Goal: Communication & Community: Share content

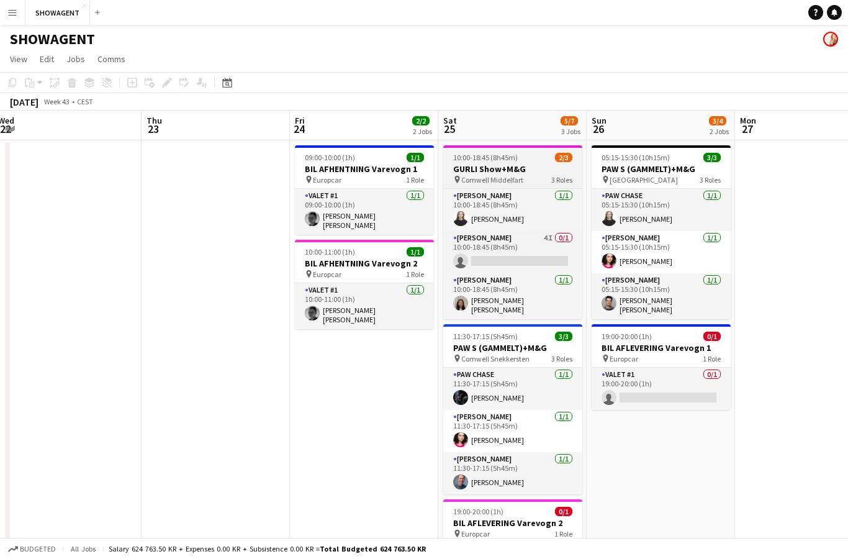
click at [484, 168] on h3 "GURLI Show+M&G" at bounding box center [512, 168] width 139 height 11
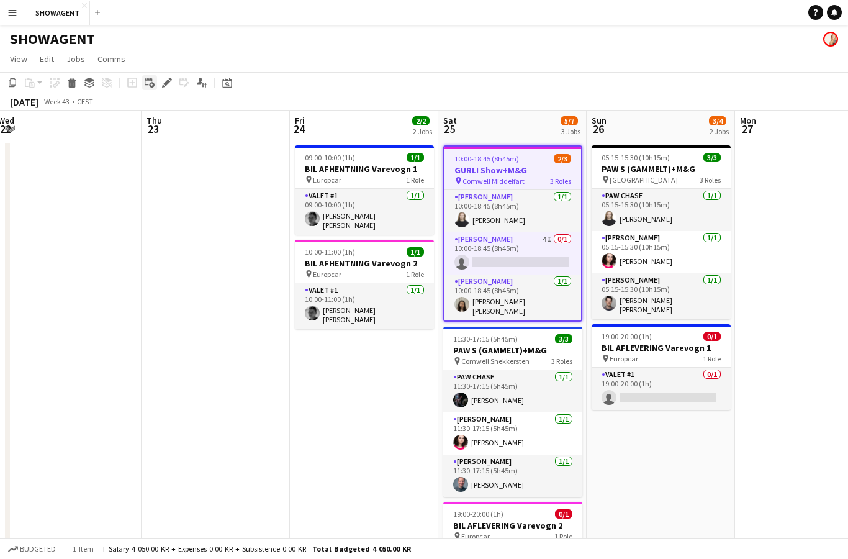
click at [156, 84] on div "Add linked Job" at bounding box center [149, 82] width 15 height 15
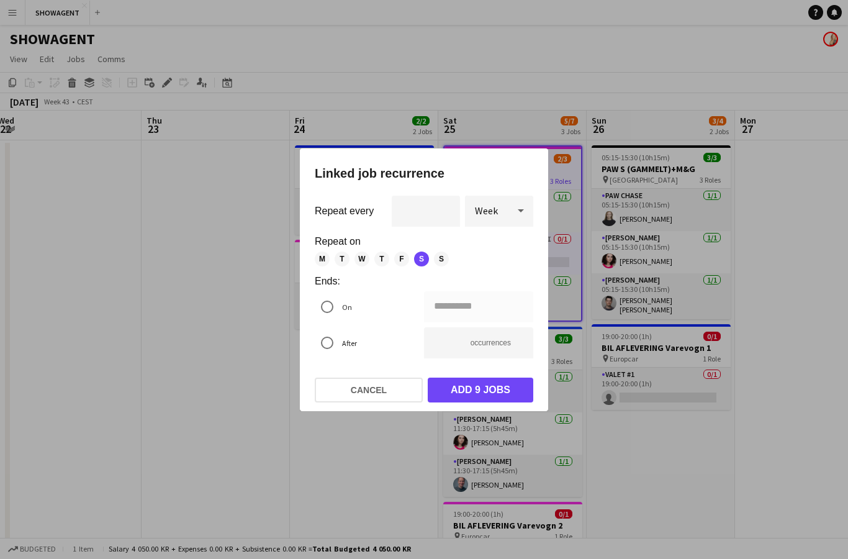
click at [164, 81] on div at bounding box center [424, 279] width 848 height 559
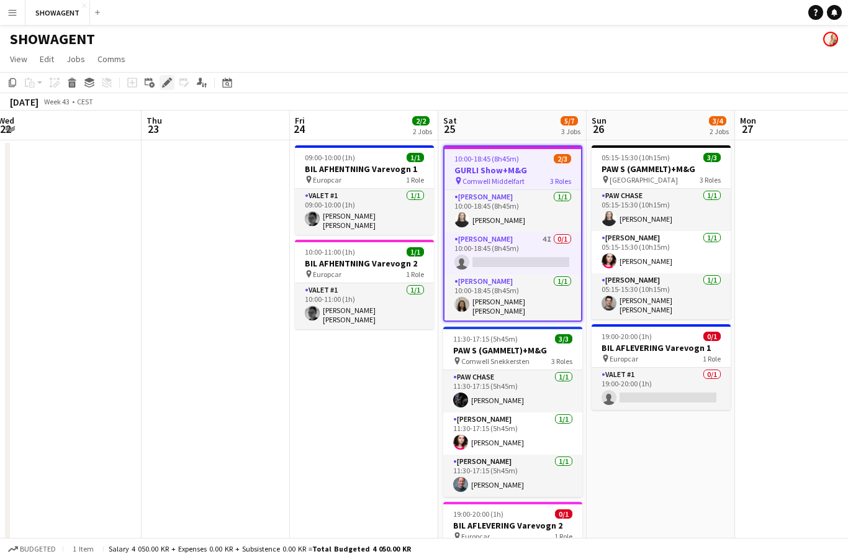
click at [166, 84] on icon at bounding box center [166, 82] width 7 height 7
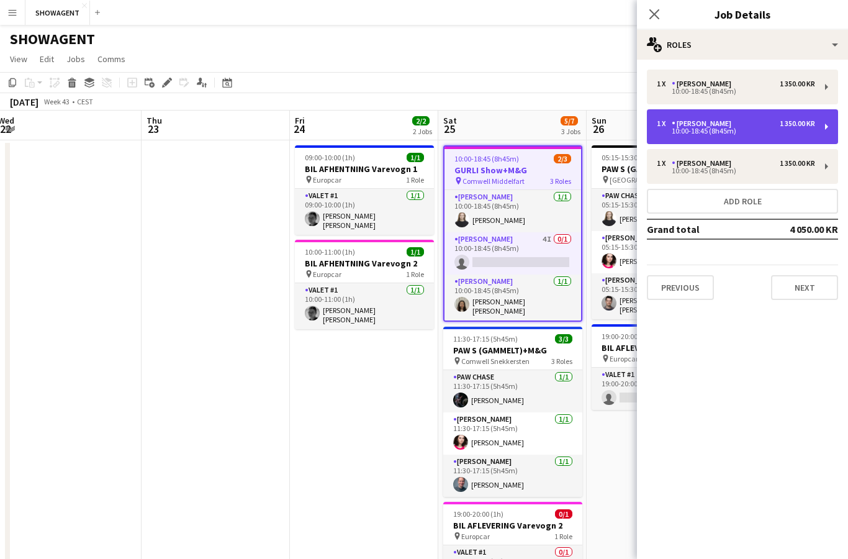
click at [692, 134] on div "10:00-18:45 (8h45m)" at bounding box center [736, 131] width 158 height 6
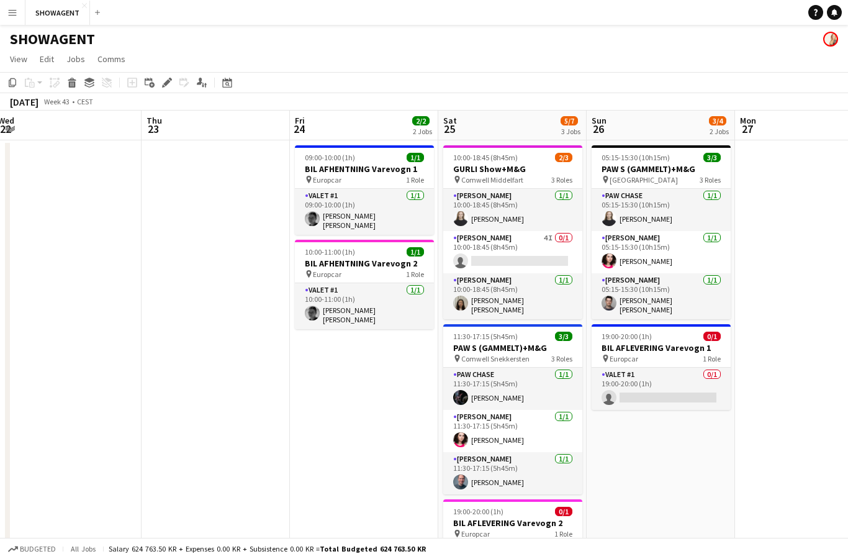
click at [4, 23] on button "Menu" at bounding box center [12, 12] width 25 height 25
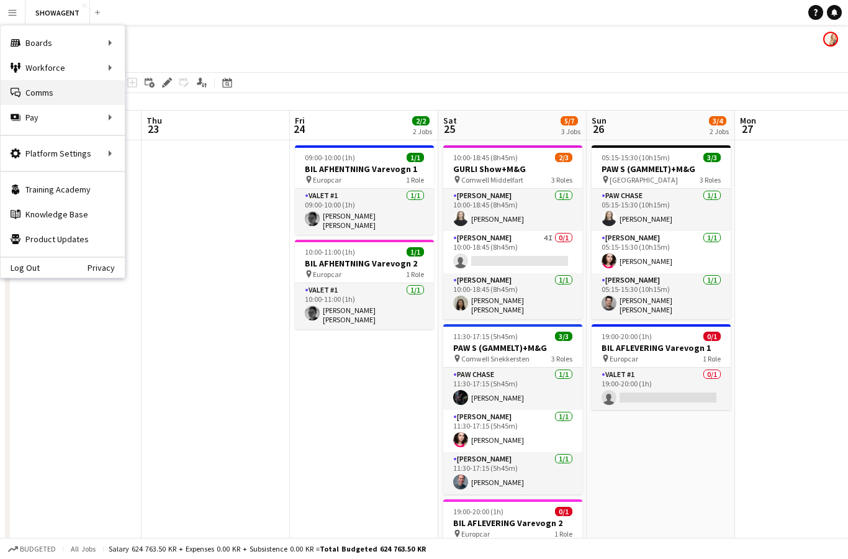
click at [82, 81] on link "Comms Comms" at bounding box center [63, 92] width 124 height 25
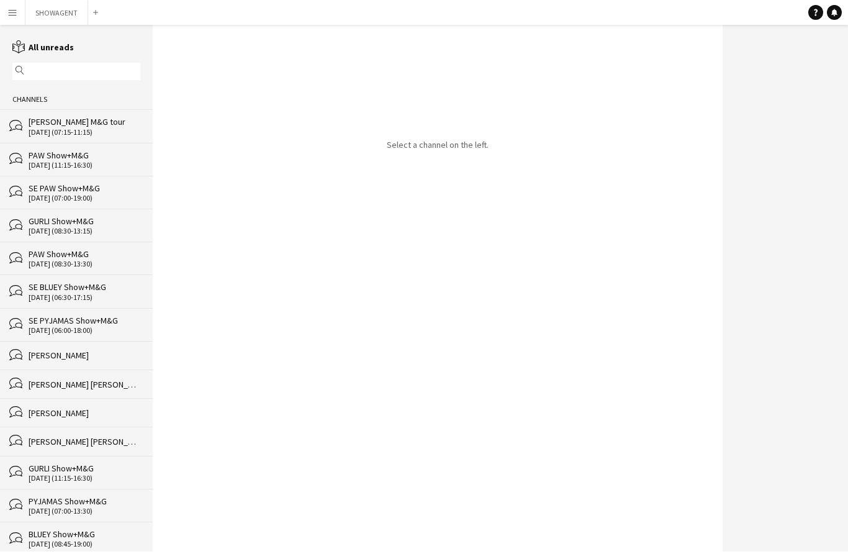
click at [14, 9] on app-icon "Menu" at bounding box center [12, 12] width 10 height 10
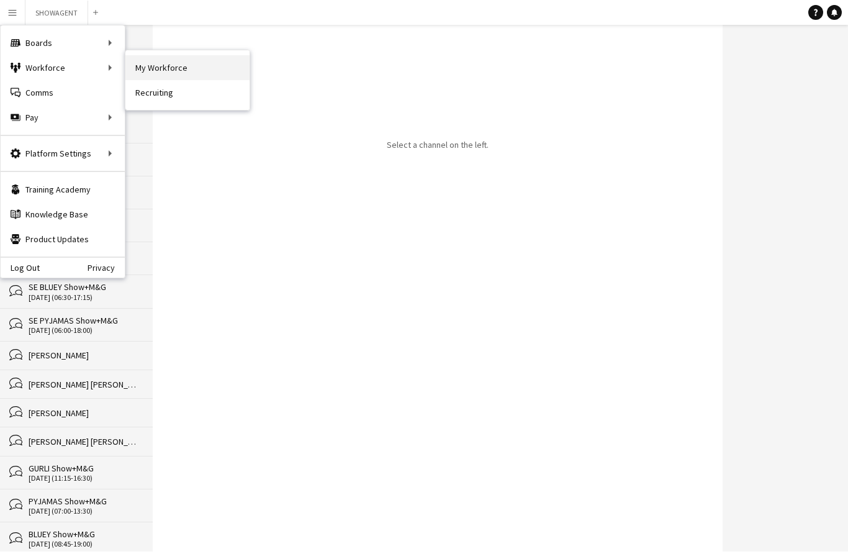
click at [183, 68] on link "My Workforce" at bounding box center [187, 67] width 124 height 25
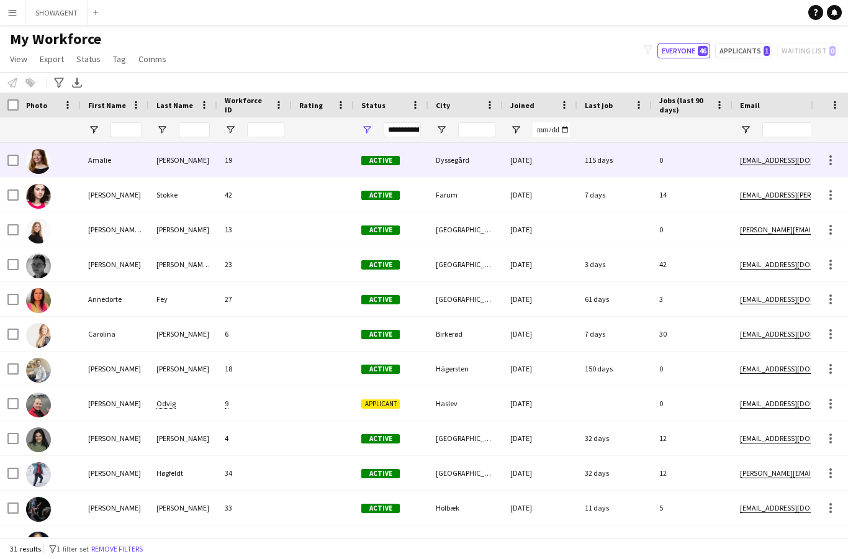
click at [19, 163] on div at bounding box center [50, 160] width 62 height 34
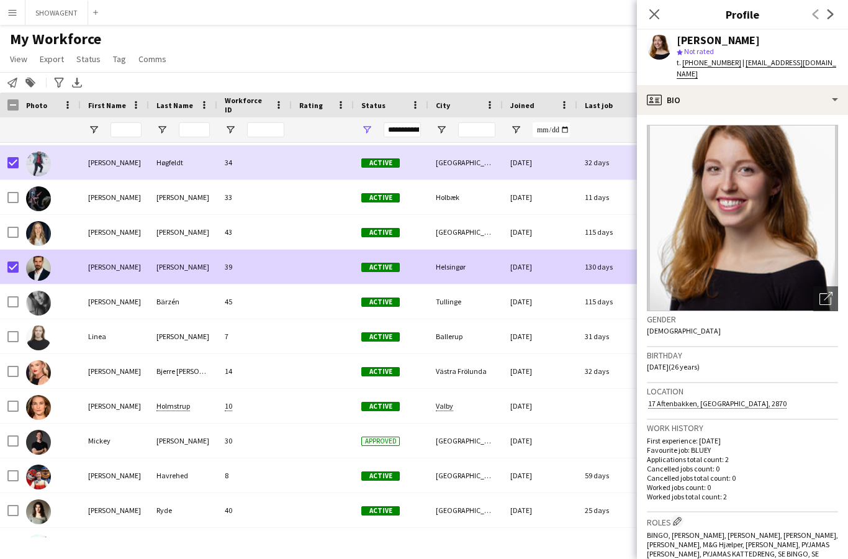
scroll to position [320, 0]
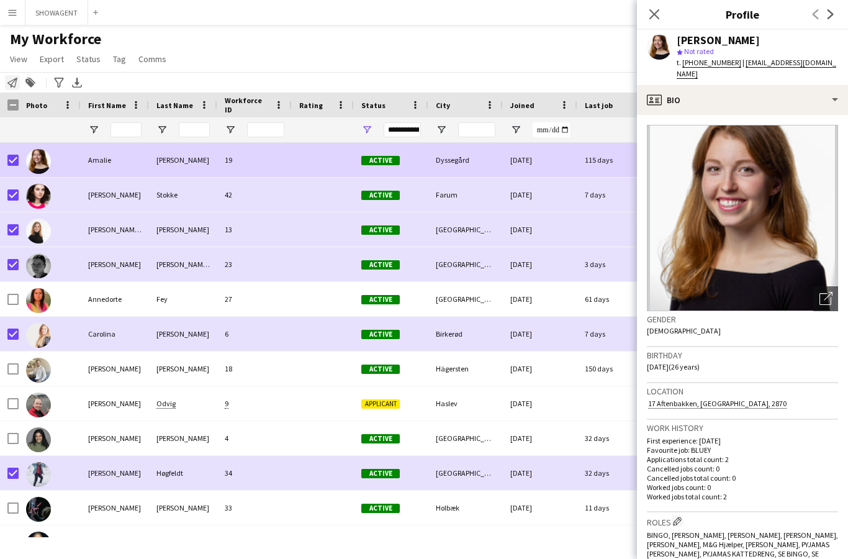
click at [19, 84] on div "Notify workforce" at bounding box center [12, 82] width 15 height 15
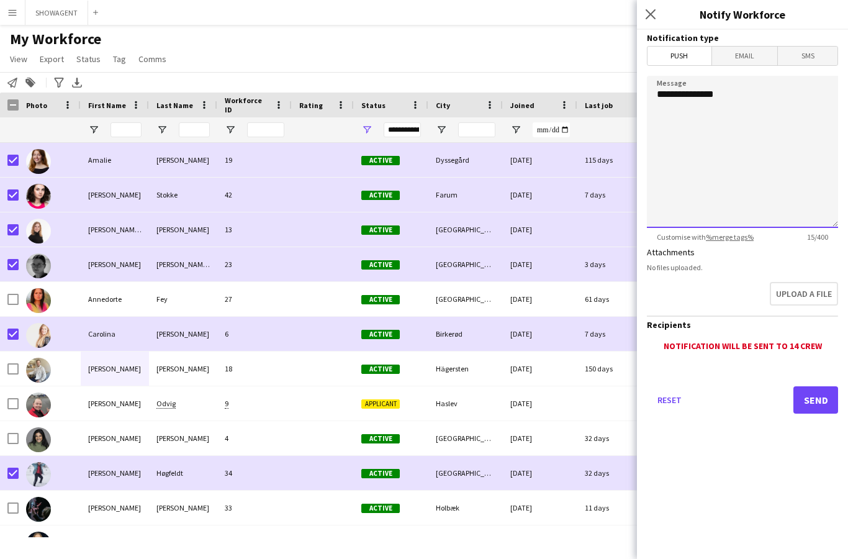
click at [768, 86] on textarea "**********" at bounding box center [742, 152] width 191 height 152
click at [781, 97] on textarea "**********" at bounding box center [742, 152] width 191 height 152
type textarea "*"
paste textarea "**********"
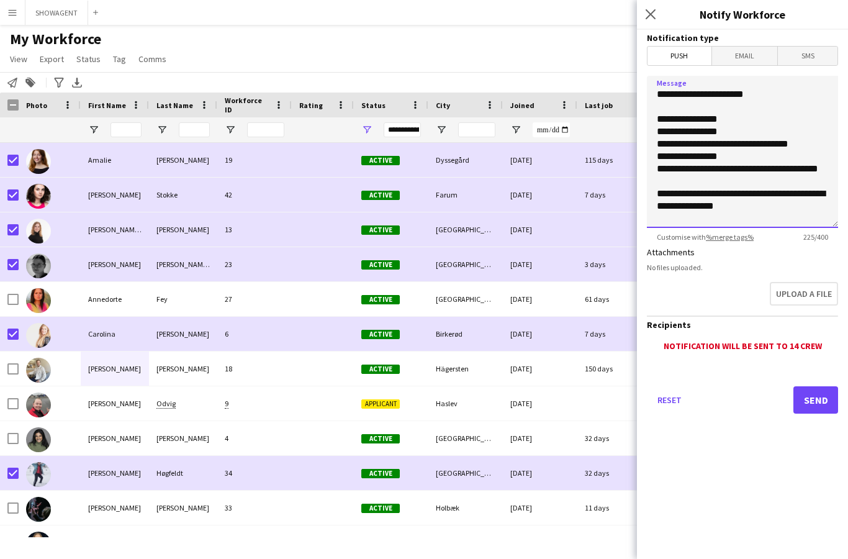
type textarea "**********"
click at [818, 405] on button "Send" at bounding box center [815, 399] width 45 height 27
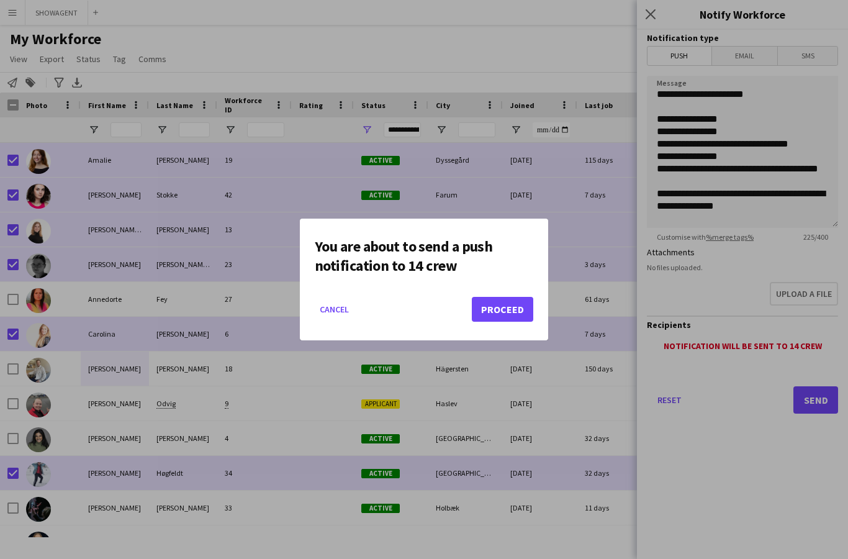
click at [508, 308] on button "Proceed" at bounding box center [502, 309] width 61 height 25
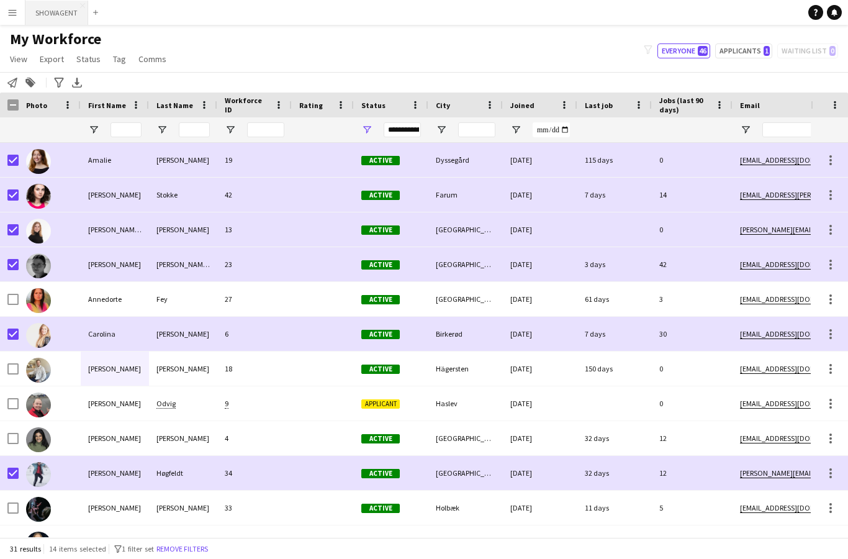
click at [61, 9] on button "SHOWAGENT Close" at bounding box center [56, 13] width 63 height 24
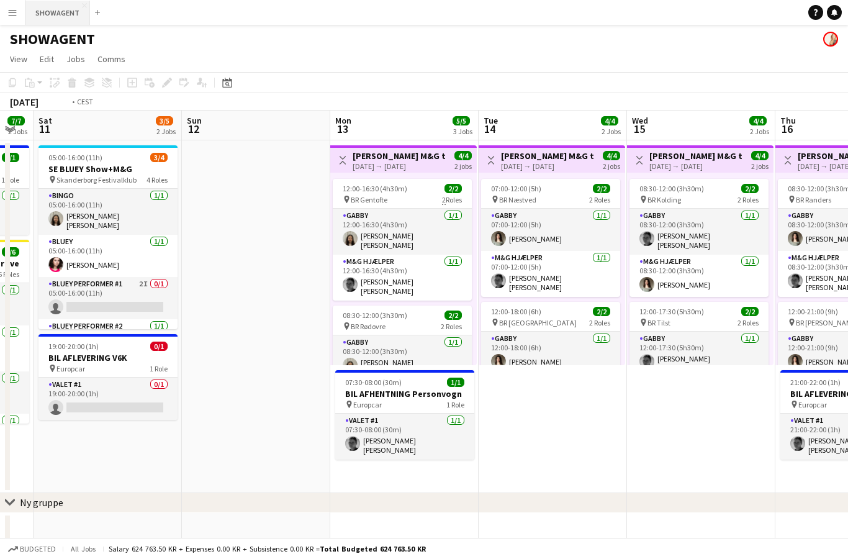
scroll to position [0, 434]
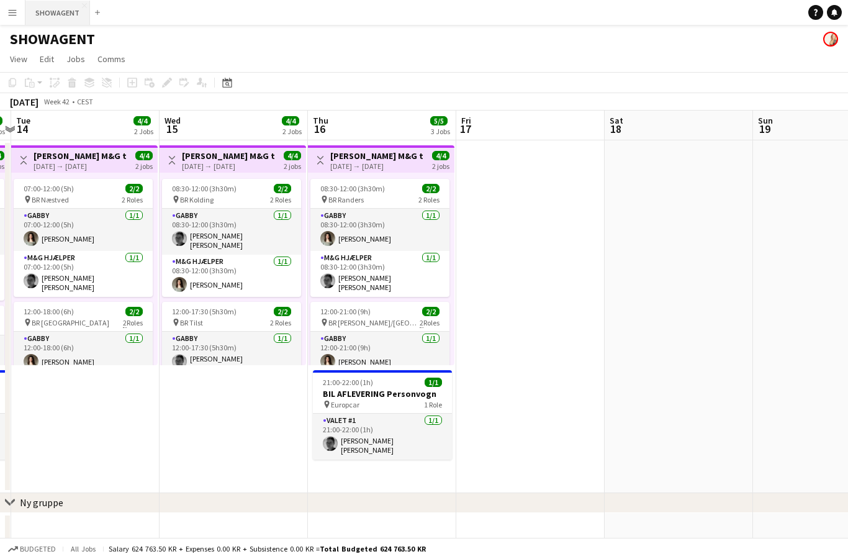
click at [66, 15] on button "SHOWAGENT Close" at bounding box center [57, 13] width 65 height 24
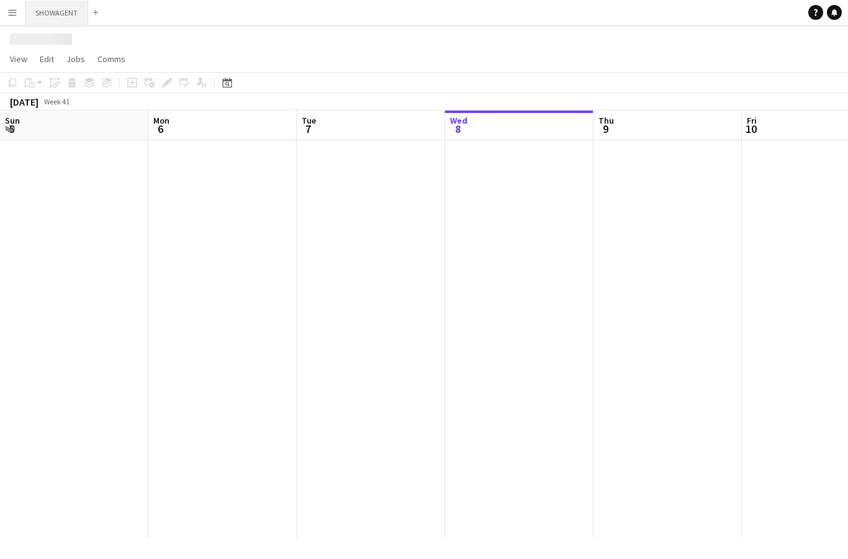
scroll to position [0, 297]
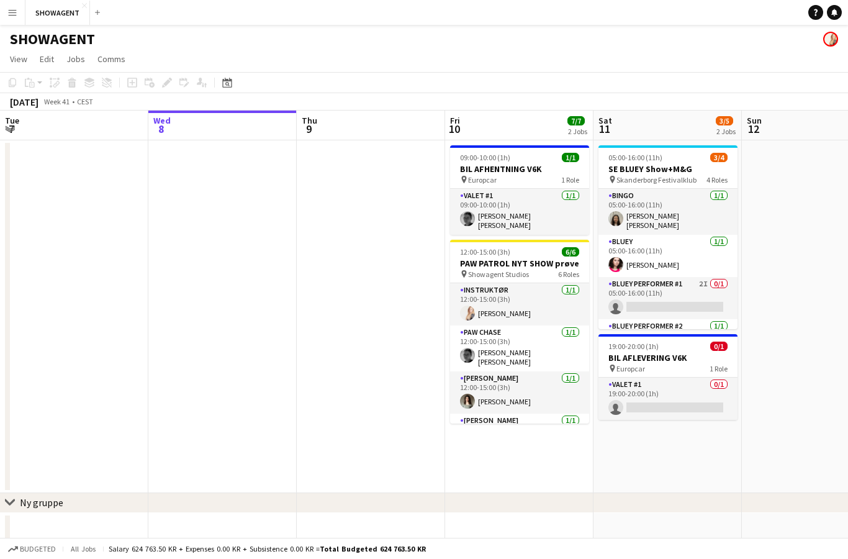
click at [20, 16] on button "Menu" at bounding box center [12, 12] width 25 height 25
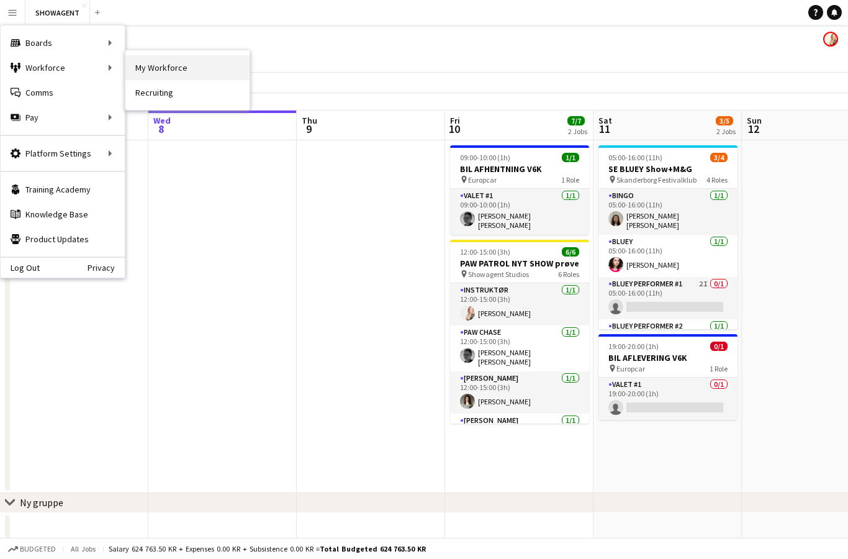
click at [201, 68] on link "My Workforce" at bounding box center [187, 67] width 124 height 25
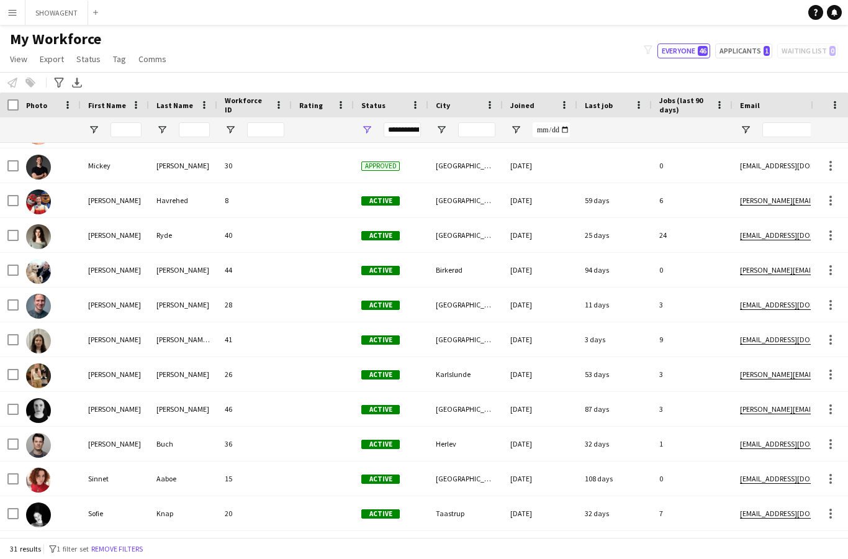
scroll to position [585, 0]
click at [296, 241] on div at bounding box center [323, 235] width 62 height 34
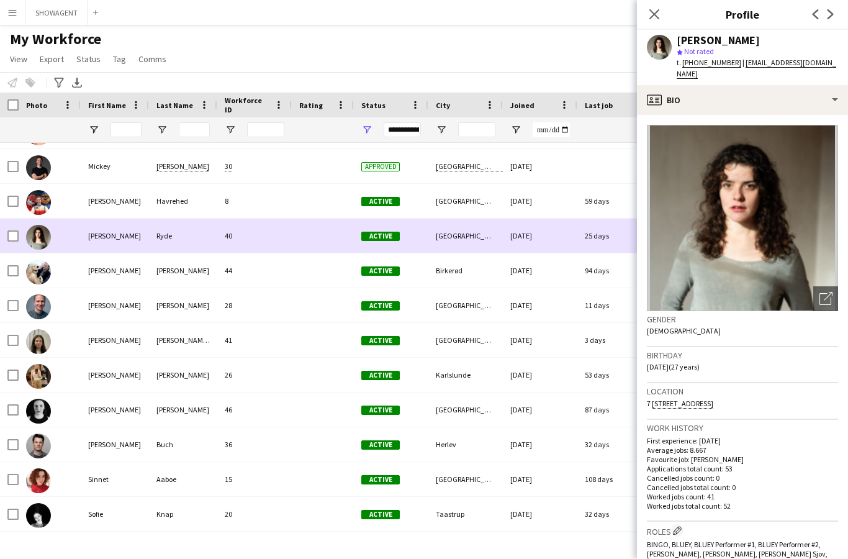
scroll to position [7, 0]
